Goal: Task Accomplishment & Management: Use online tool/utility

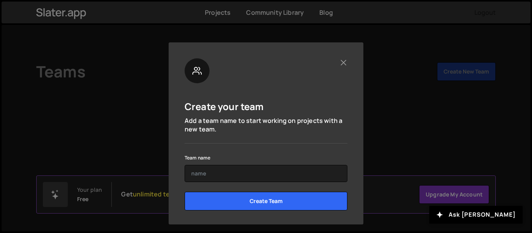
scroll to position [38, 0]
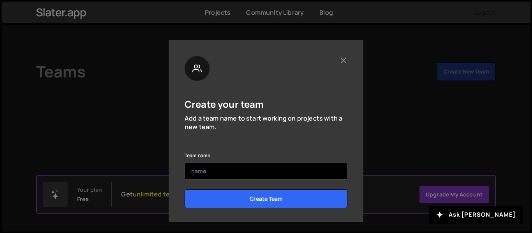
click at [278, 170] on input "text" at bounding box center [265, 171] width 163 height 17
click at [254, 172] on input "text" at bounding box center [265, 171] width 163 height 17
paste input "Luminous Pioneers"
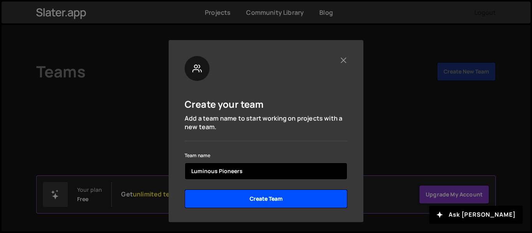
type input "Luminous Pioneers"
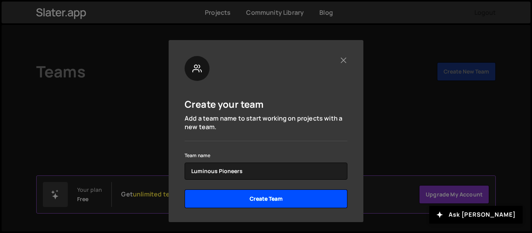
click at [265, 198] on input "Create Team" at bounding box center [265, 198] width 163 height 19
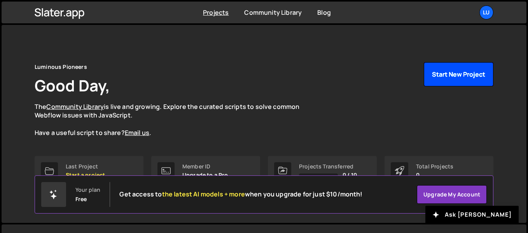
click at [459, 75] on button "Start New Project" at bounding box center [459, 74] width 70 height 24
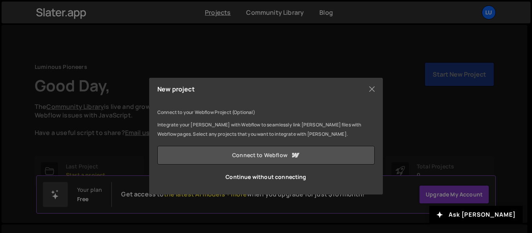
click at [267, 156] on link "Connect to Webflow" at bounding box center [265, 155] width 217 height 19
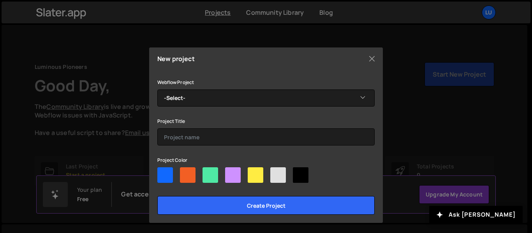
scroll to position [31, 0]
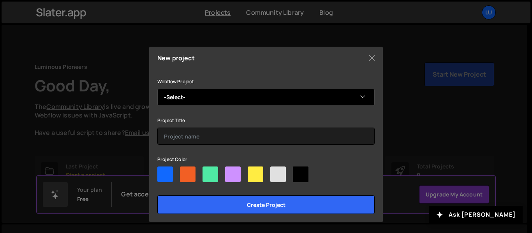
click at [358, 98] on select "-Select- Plumbing Tier 1" at bounding box center [265, 97] width 217 height 17
select select "68b3a8ab0761e3f384b8fa68"
click at [157, 89] on select "-Select- Plumbing Tier 1" at bounding box center [265, 97] width 217 height 17
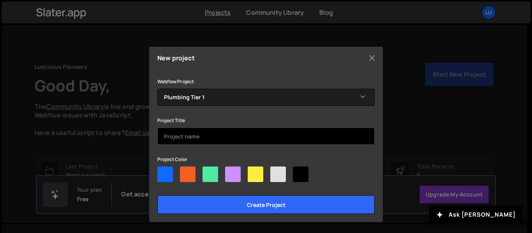
click at [282, 139] on input "text" at bounding box center [265, 136] width 217 height 17
type input "Plumbing Tier 1"
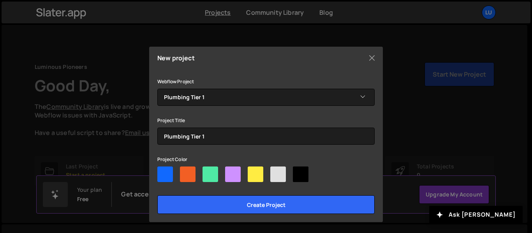
click at [161, 171] on div at bounding box center [165, 175] width 16 height 16
click at [161, 171] on input"] "radio" at bounding box center [159, 169] width 5 height 5
radio input"] "true"
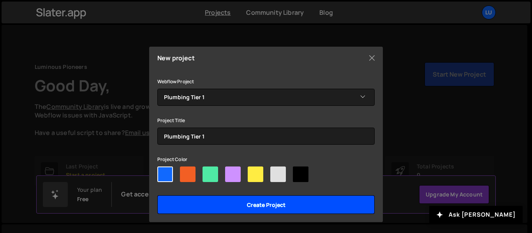
click at [216, 202] on input "Create project" at bounding box center [265, 204] width 217 height 19
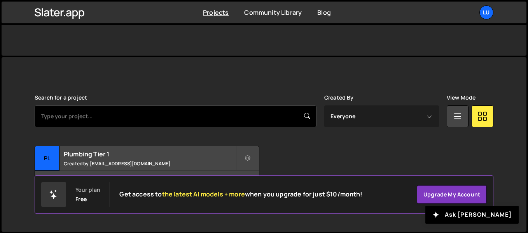
scroll to position [168, 0]
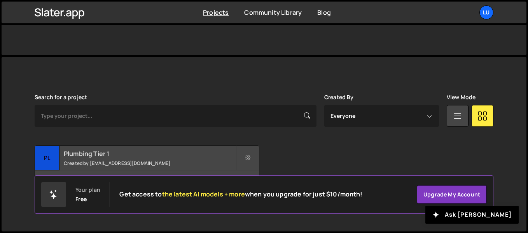
click at [60, 160] on div "Plumbing Tier 1 Created by rnoborio@gmail.com" at bounding box center [147, 158] width 224 height 24
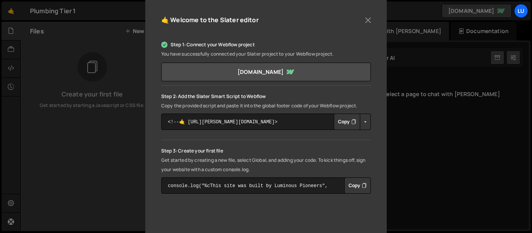
scroll to position [89, 0]
drag, startPoint x: 364, startPoint y: 107, endPoint x: 279, endPoint y: 111, distance: 84.9
click at [279, 111] on div "Step 2: Add the [PERSON_NAME] Smart Script to Webflow Copy the provided script …" at bounding box center [265, 110] width 209 height 38
click at [286, 104] on p "Copy the provided script and paste it into the global footer code of your Webfl…" at bounding box center [265, 105] width 209 height 9
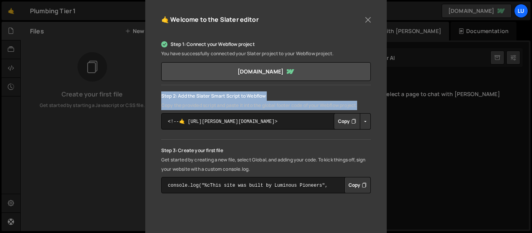
drag, startPoint x: 363, startPoint y: 104, endPoint x: 157, endPoint y: 98, distance: 206.3
click at [157, 98] on div "🤙 Welcome to the Slater editor Step 1: Connect your Webflow project You have su…" at bounding box center [265, 170] width 241 height 345
copy div "Step 2: Add the Slater Smart Script to Webflow Copy the provided script and pas…"
click at [521, 8] on div "Lu" at bounding box center [521, 11] width 14 height 14
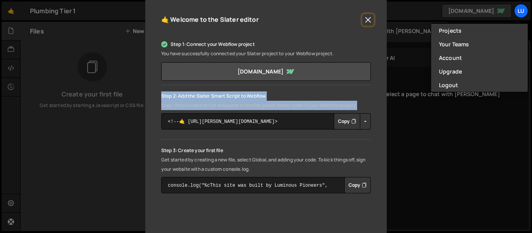
click at [370, 17] on button "Close" at bounding box center [368, 20] width 12 height 12
